Goal: Find contact information: Find contact information

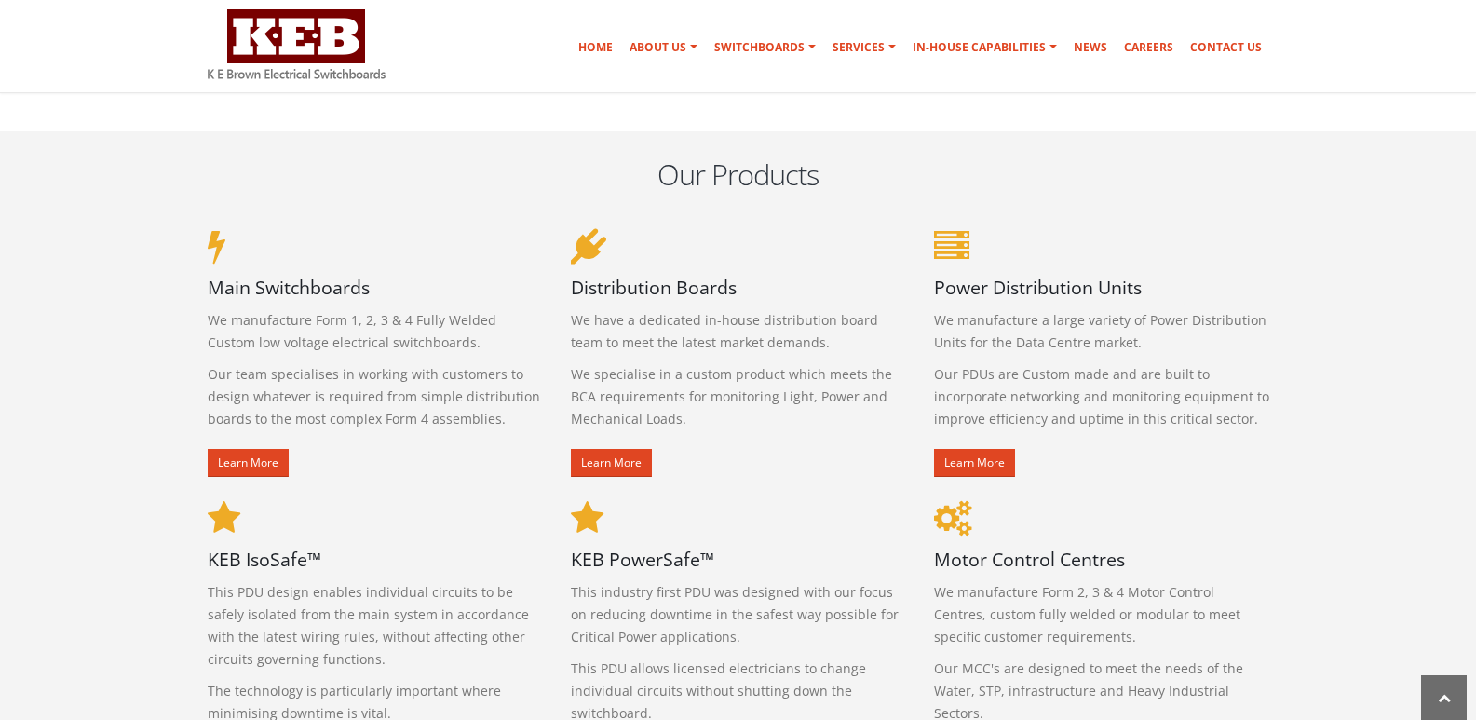
scroll to position [931, 0]
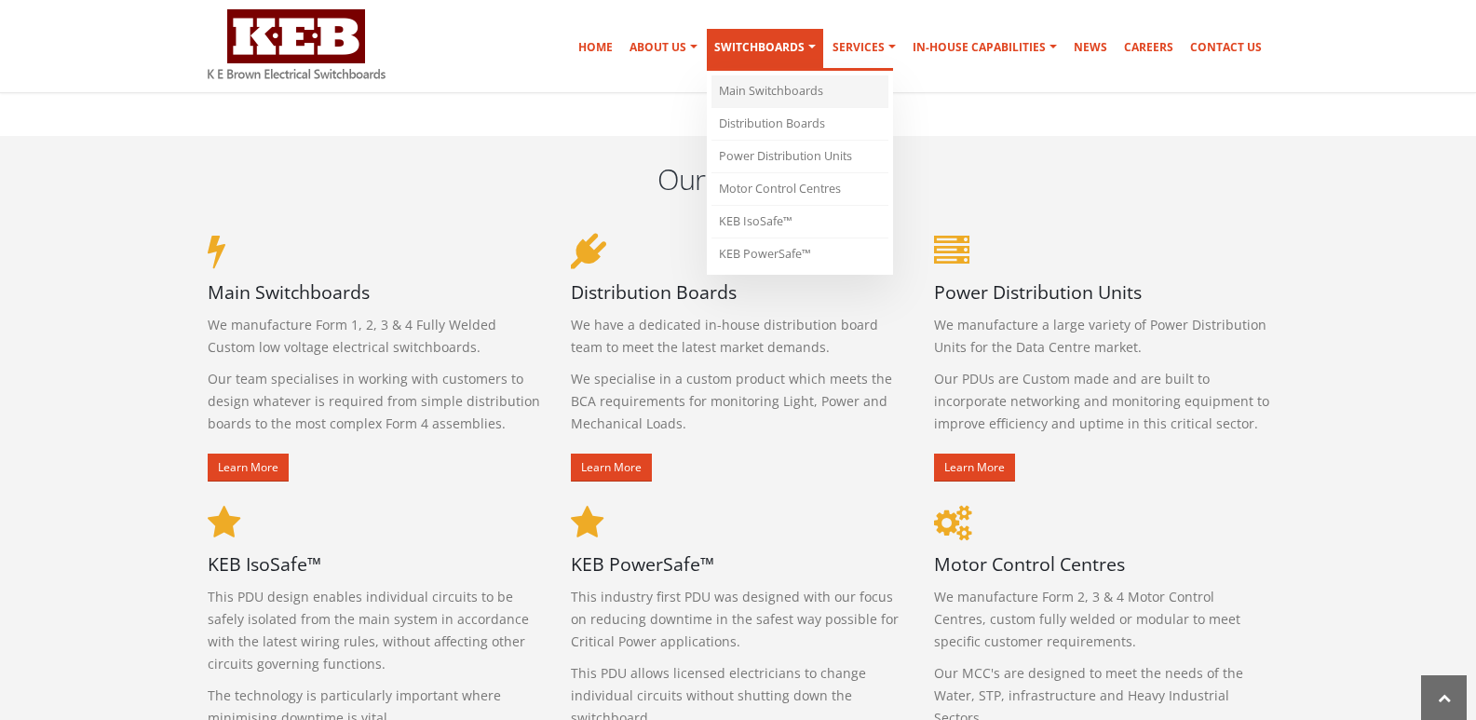
click at [801, 86] on link "Main Switchboards" at bounding box center [799, 91] width 177 height 33
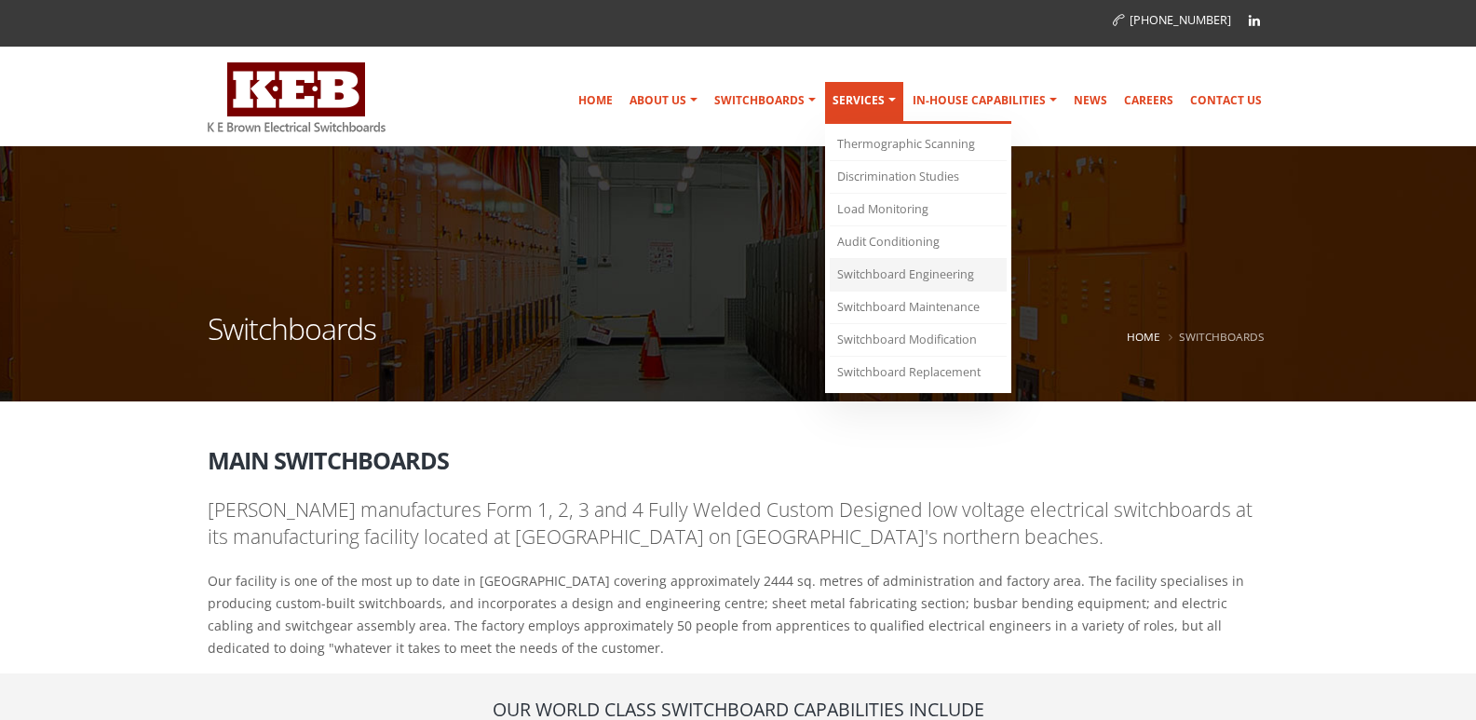
click at [922, 281] on link "Switchboard Engineering" at bounding box center [918, 275] width 177 height 33
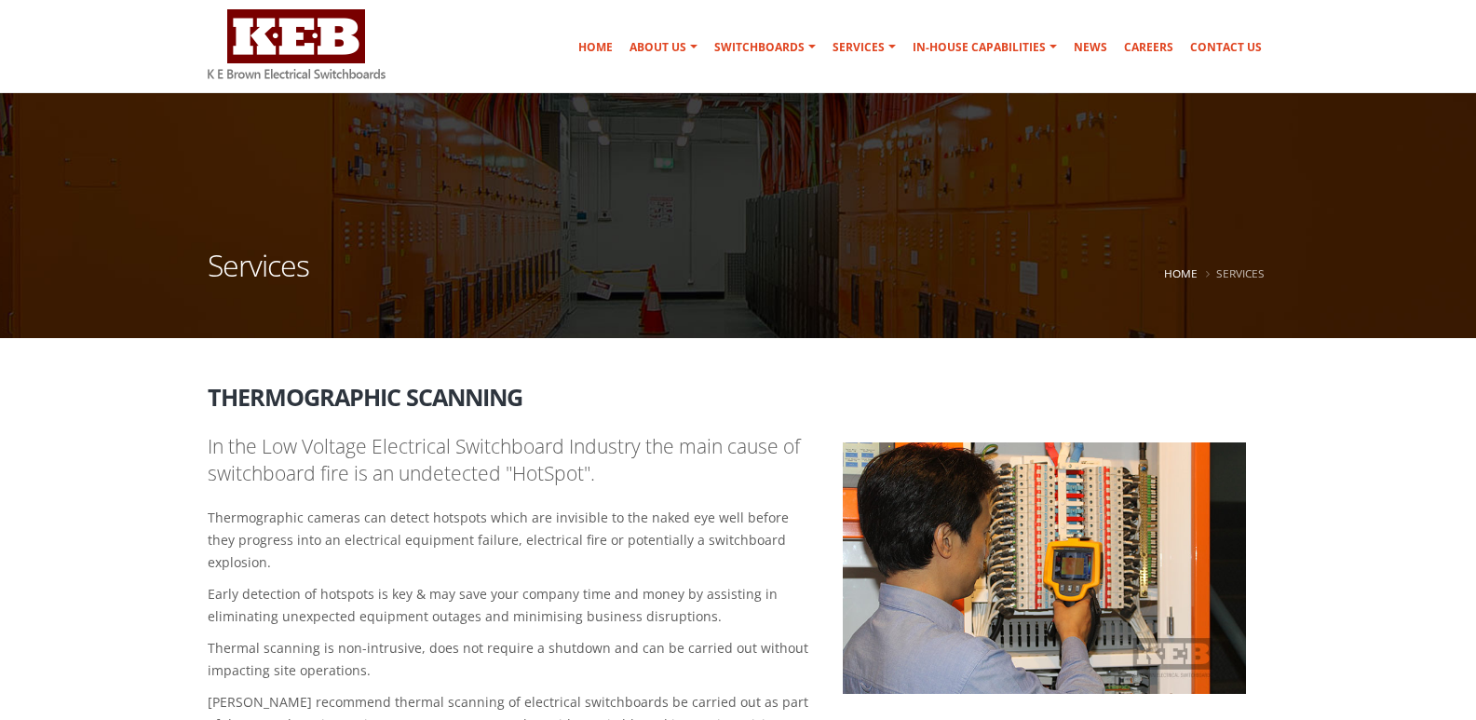
scroll to position [93, 0]
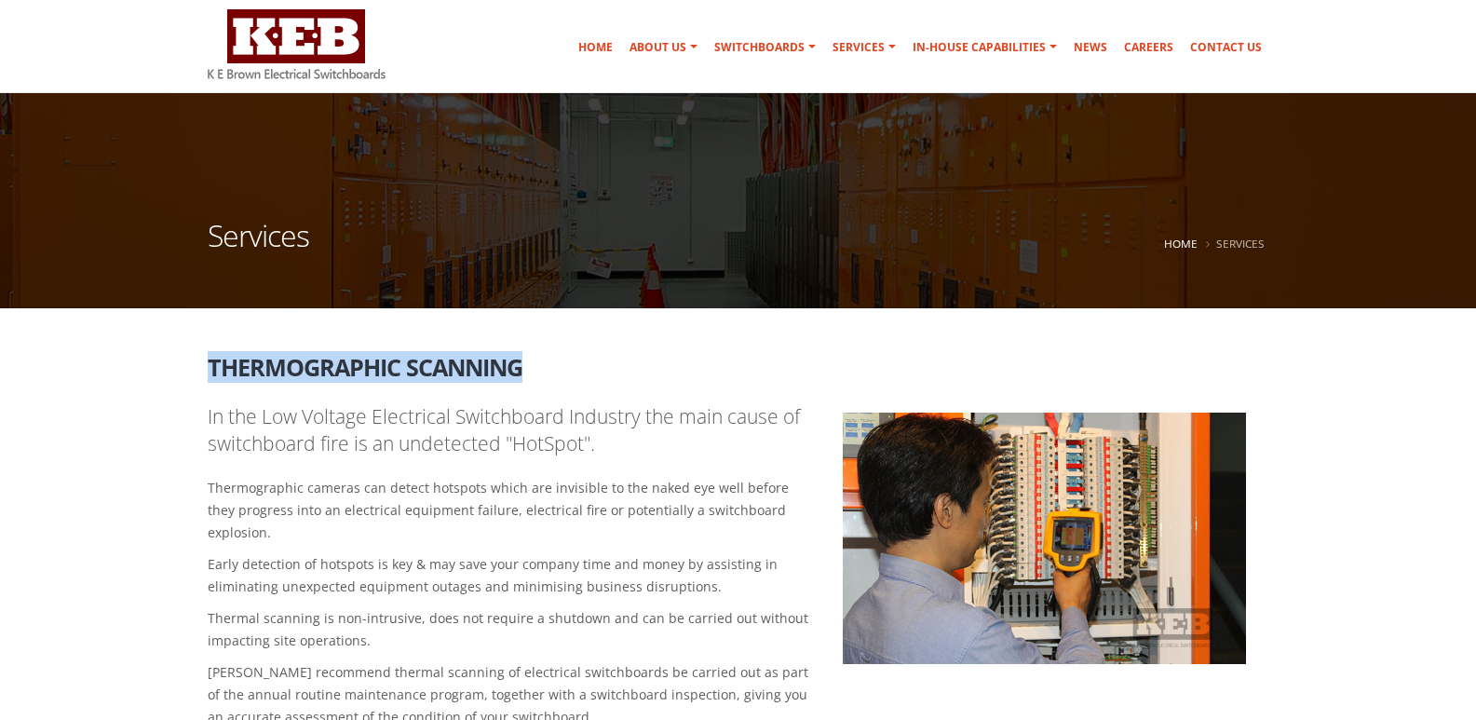
drag, startPoint x: 209, startPoint y: 363, endPoint x: 553, endPoint y: 365, distance: 343.6
click at [553, 365] on h2 "Thermographic Scanning" at bounding box center [738, 360] width 1061 height 39
copy h2 "Thermographic Scanning"
click at [1263, 37] on link "Contact Us" at bounding box center [1225, 47] width 87 height 37
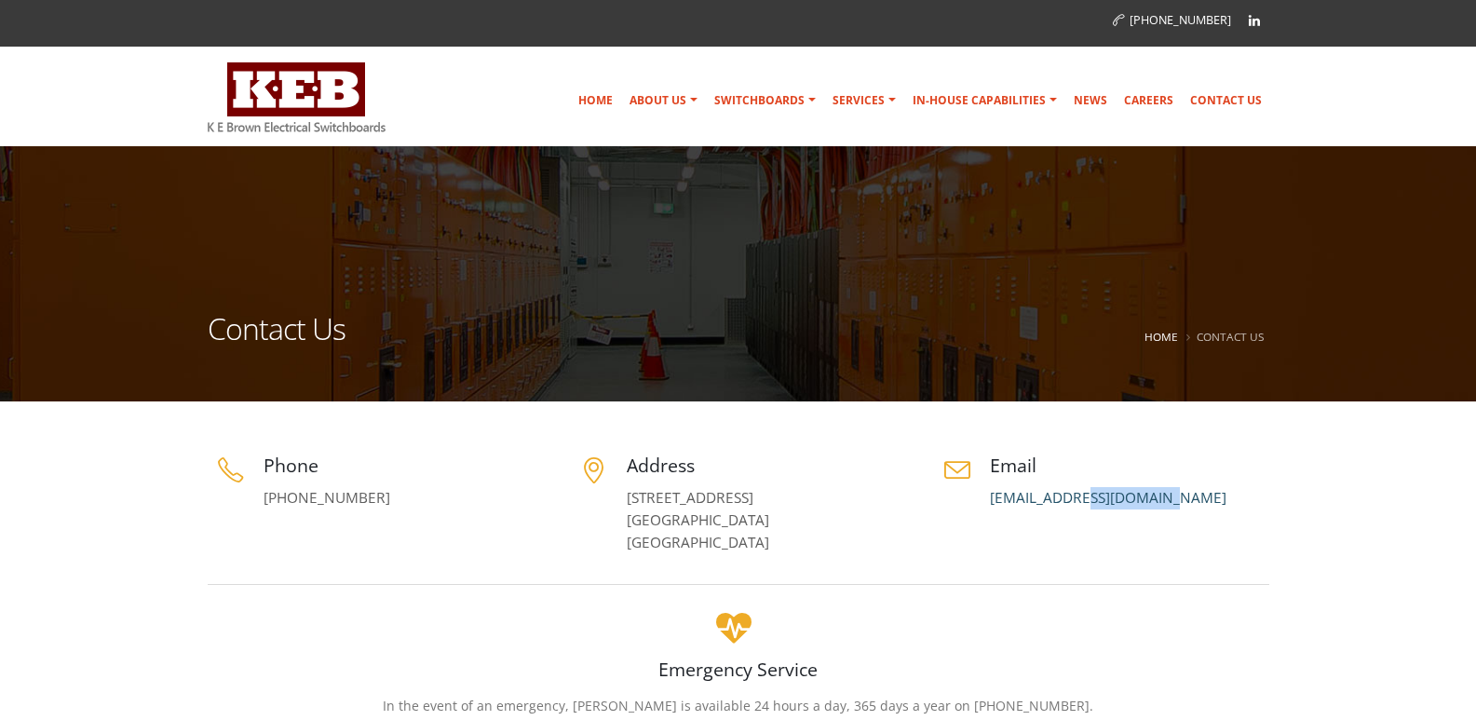
drag, startPoint x: 1198, startPoint y: 502, endPoint x: 1084, endPoint y: 495, distance: 114.7
click at [1084, 495] on p "[EMAIL_ADDRESS][DOMAIN_NAME]" at bounding box center [1129, 498] width 279 height 22
copy link "@[DOMAIN_NAME]"
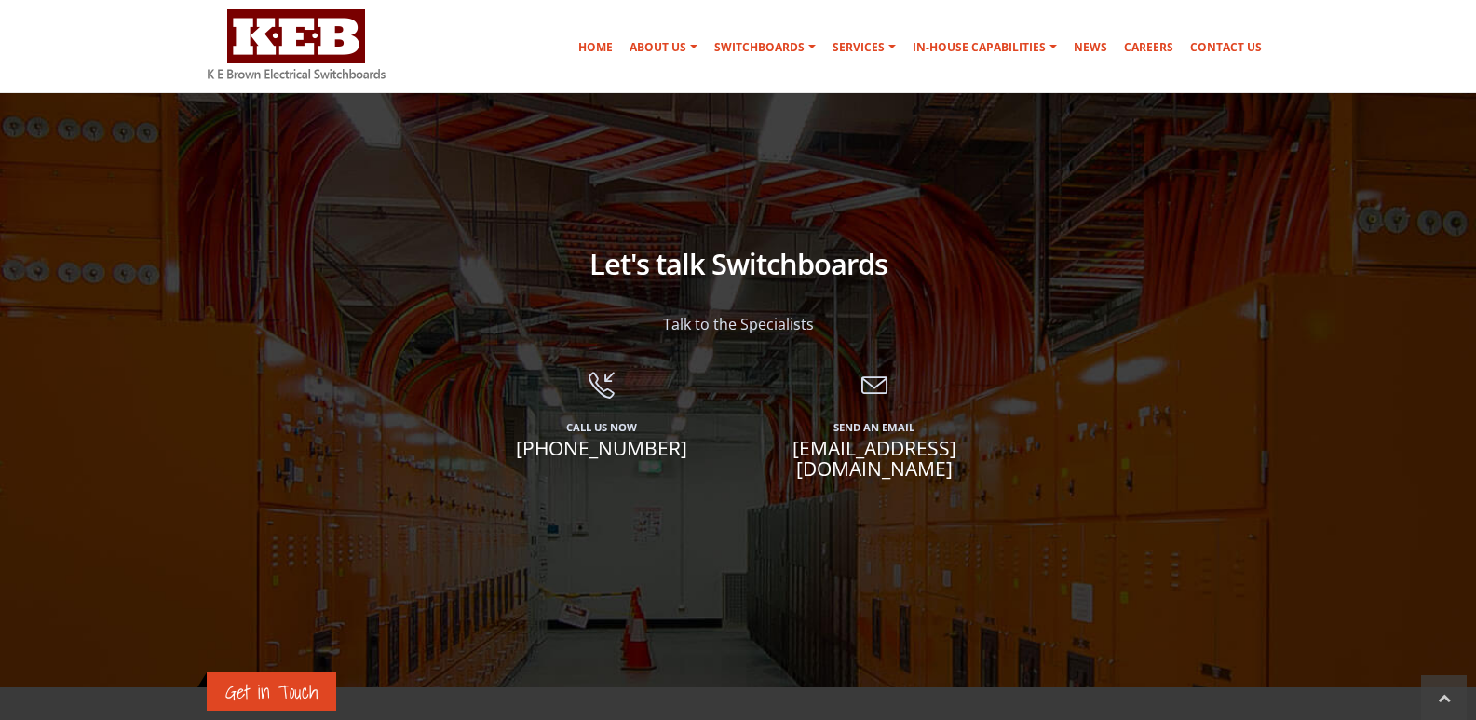
scroll to position [1831, 0]
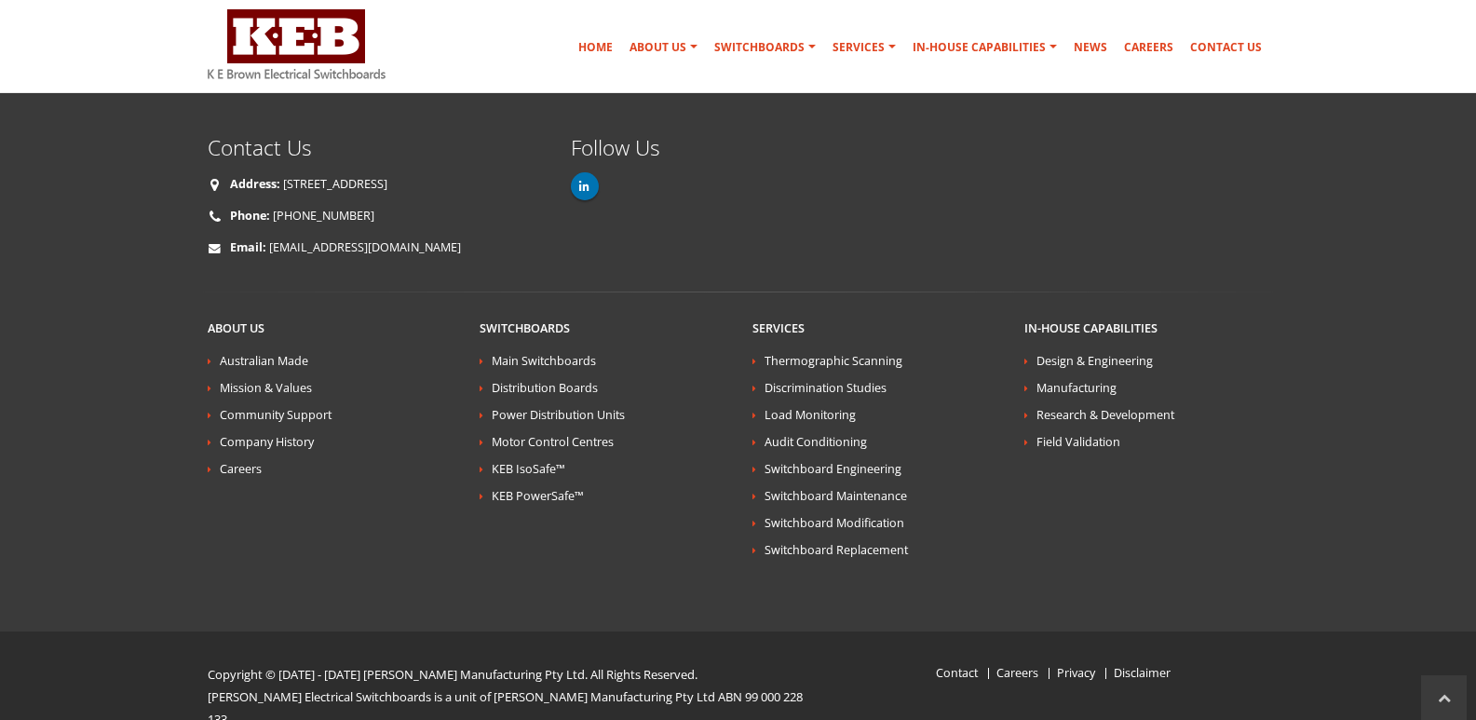
click at [580, 181] on icon at bounding box center [584, 187] width 10 height 12
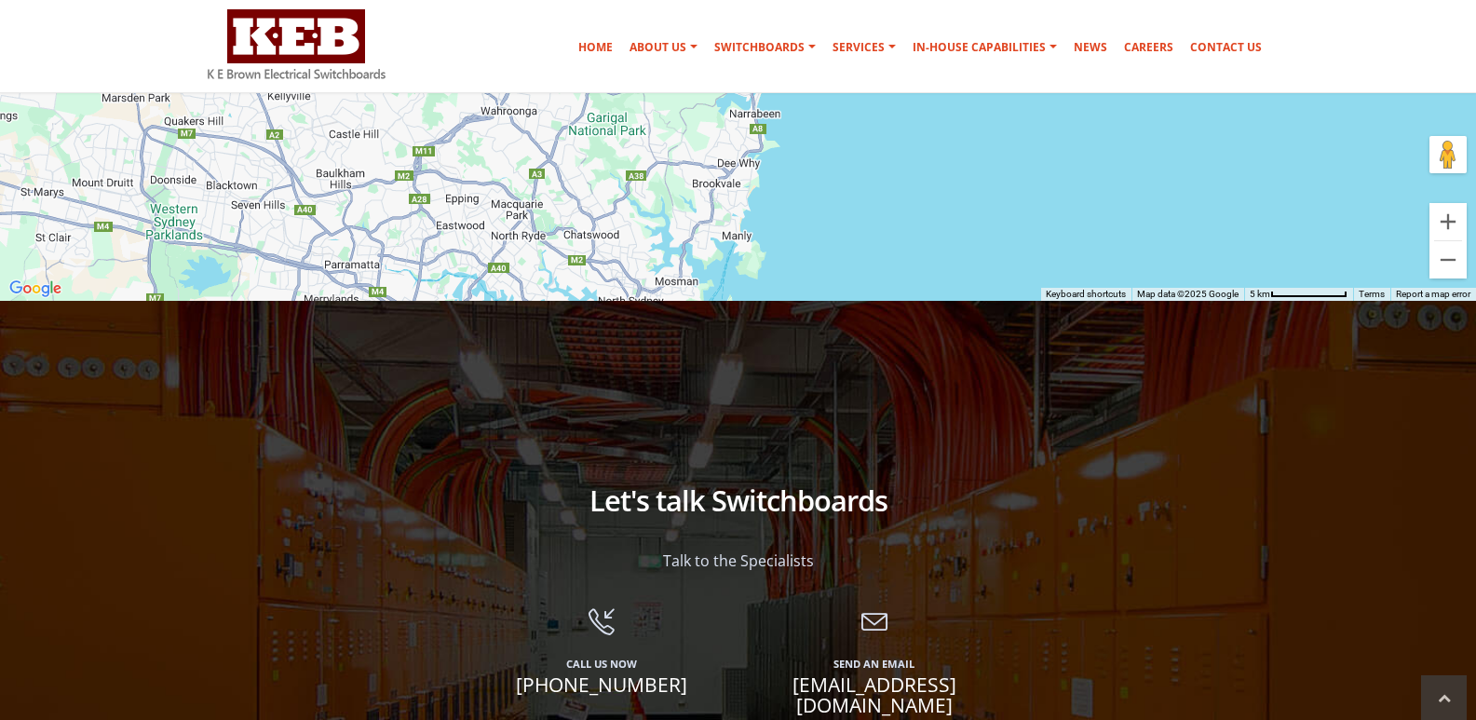
scroll to position [807, 0]
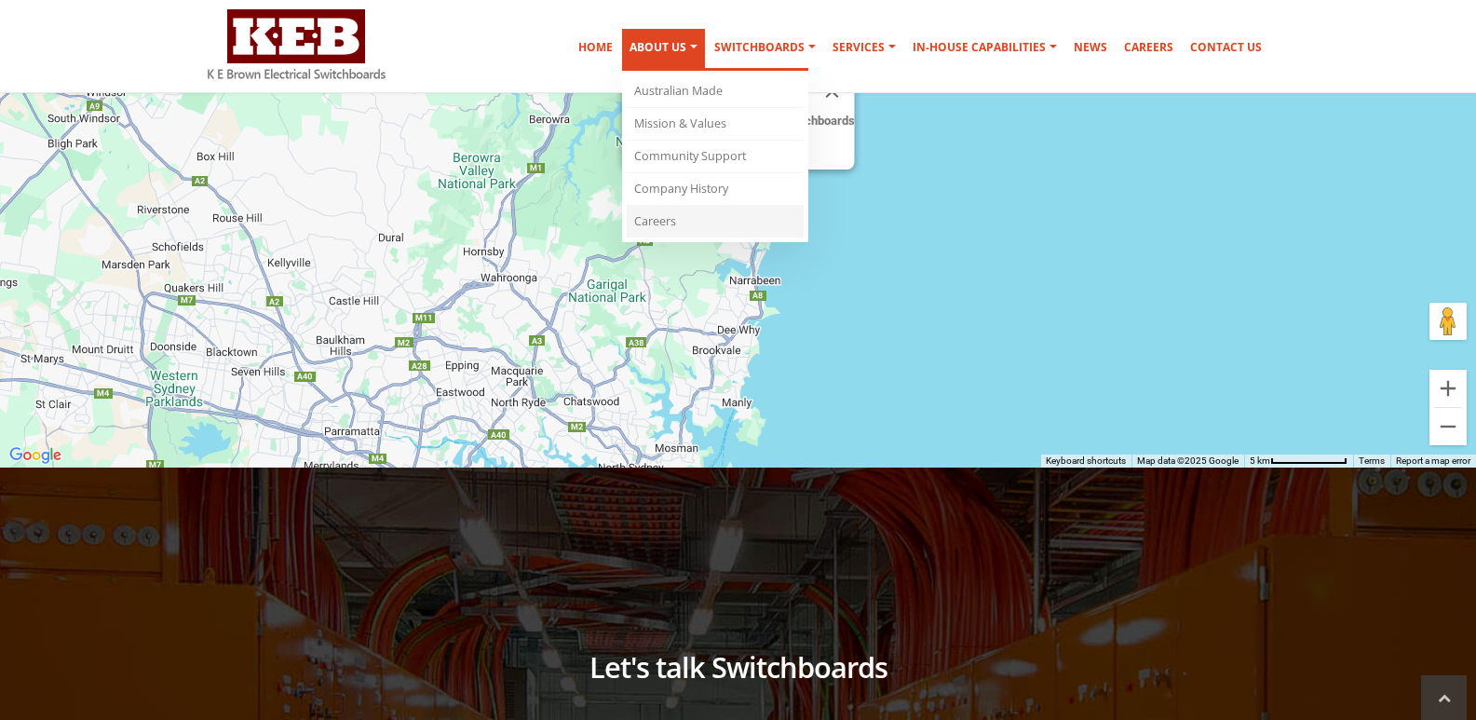
click at [669, 215] on link "Careers" at bounding box center [715, 222] width 177 height 32
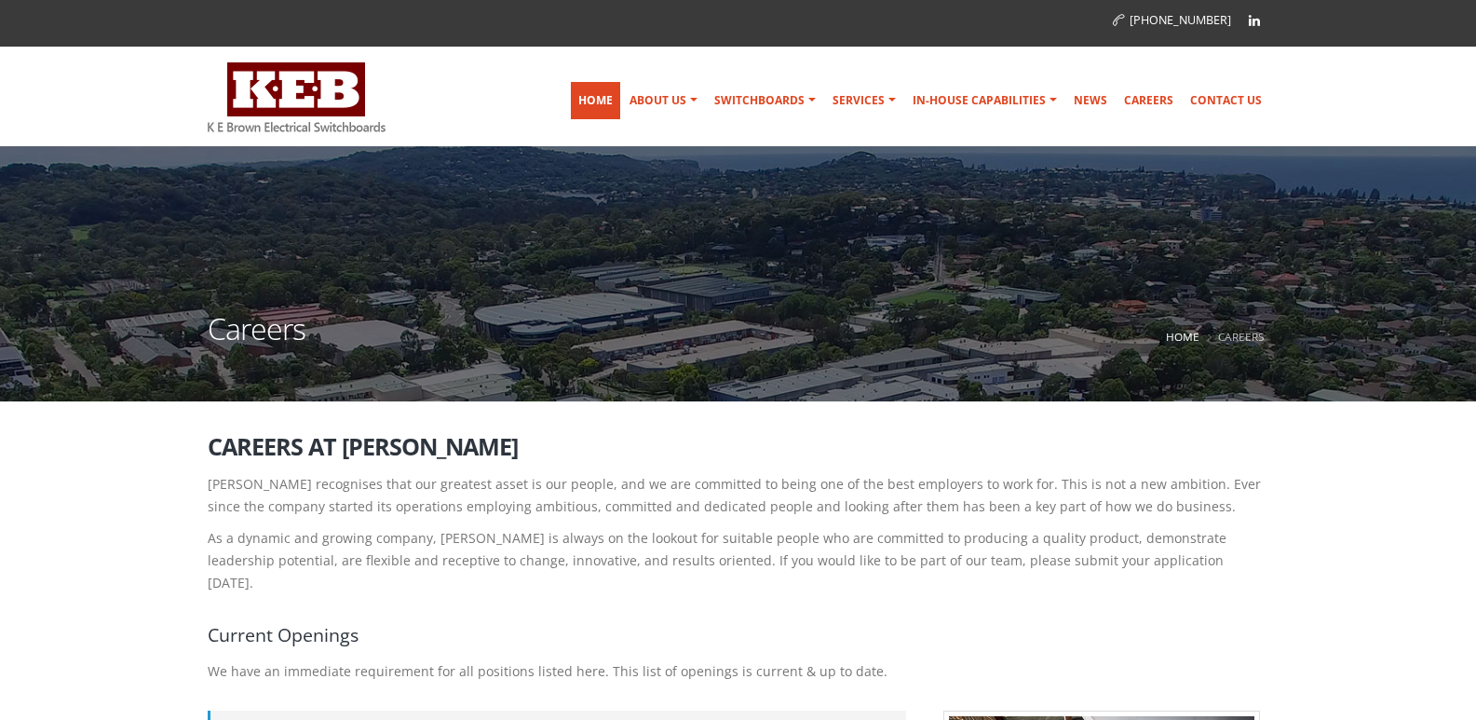
click at [620, 111] on link "Home" at bounding box center [595, 100] width 49 height 37
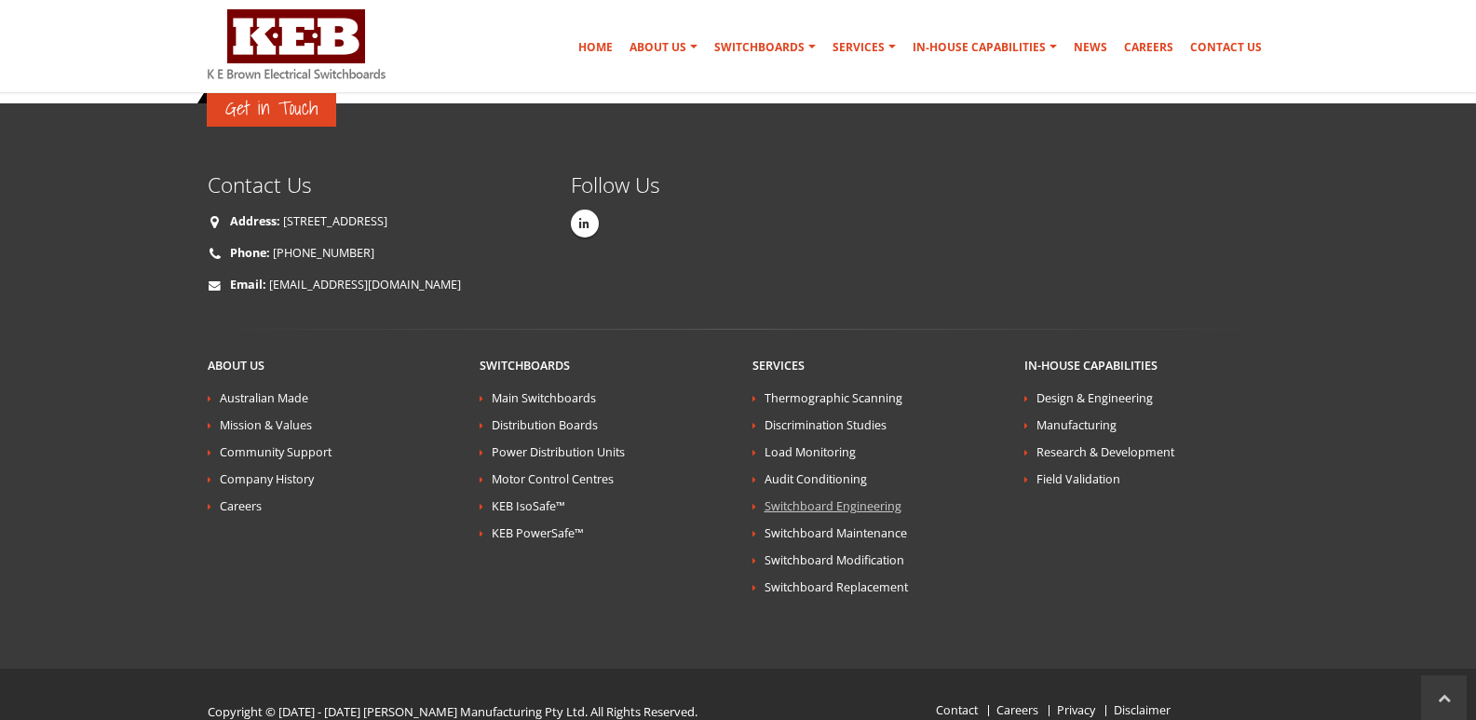
scroll to position [3527, 0]
